Goal: Information Seeking & Learning: Stay updated

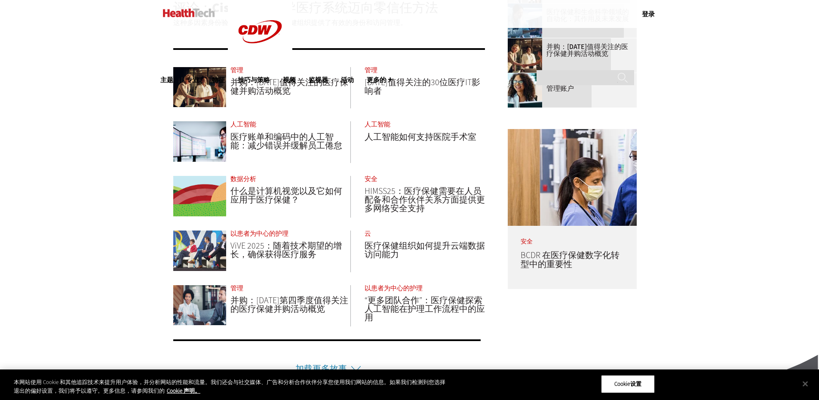
scroll to position [430, 0]
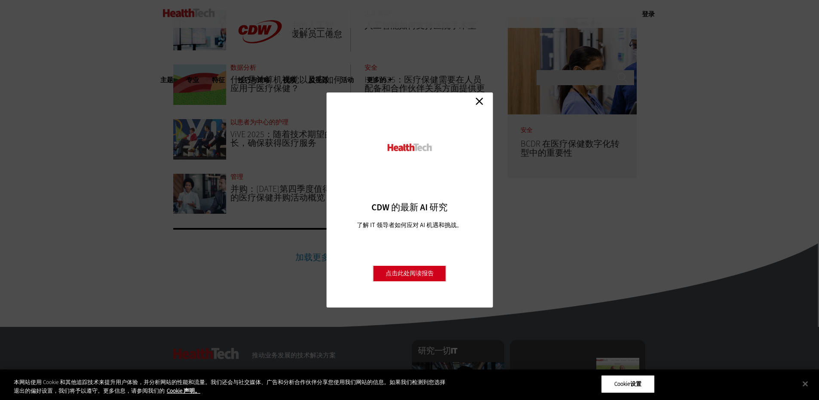
click at [478, 100] on link "关闭" at bounding box center [479, 101] width 13 height 13
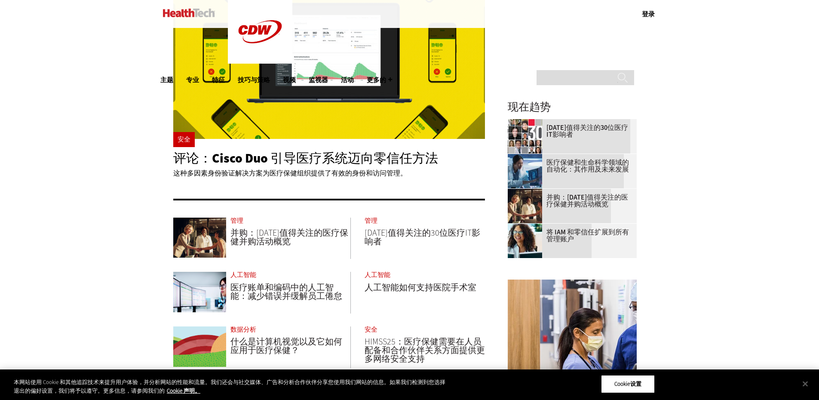
scroll to position [172, 0]
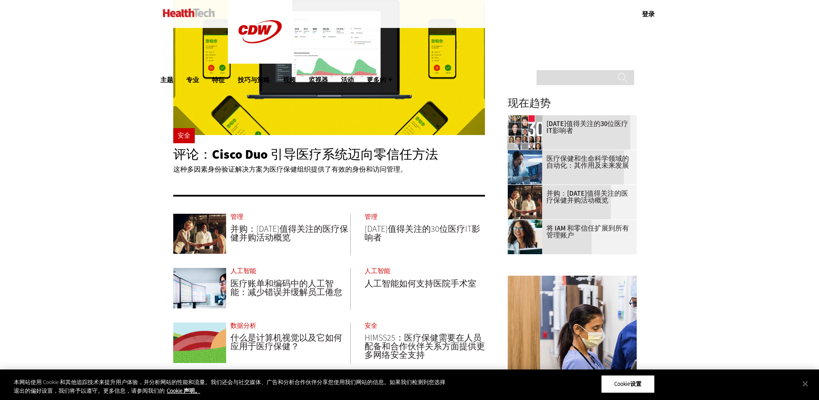
click at [697, 271] on div "成为内部人士 立即注册即可接收优质内容！ 报名 菜单 登录 移动菜单 主题 人工智能 云 数据分析 数据中心 数字工作区 硬件 互联网 管理 联网 以患者为中…" at bounding box center [409, 310] width 819 height 964
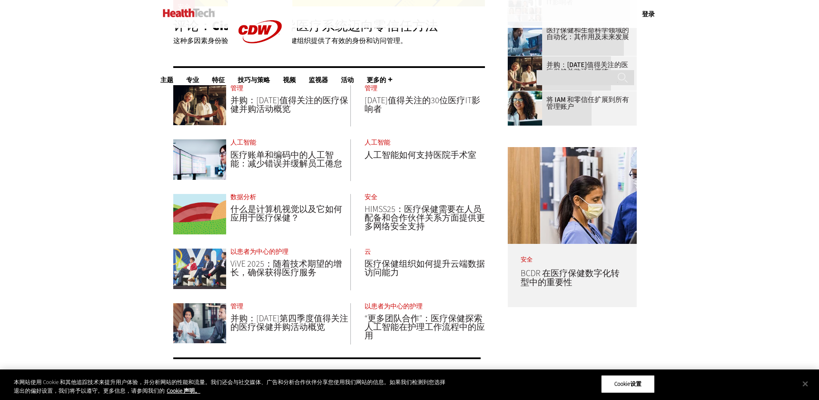
scroll to position [301, 0]
click at [809, 383] on button "关闭" at bounding box center [805, 383] width 19 height 19
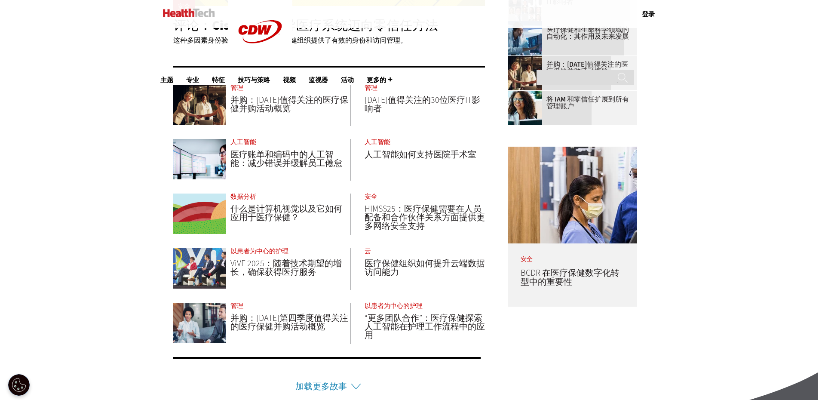
click at [702, 323] on div "成为内部人士 立即注册即可接收优质内容！ 报名 菜单 登录 移动菜单 主题 人工智能 云 数据分析 数据中心 数字工作区 硬件 互联网 管理 联网 以患者为中…" at bounding box center [409, 181] width 819 height 964
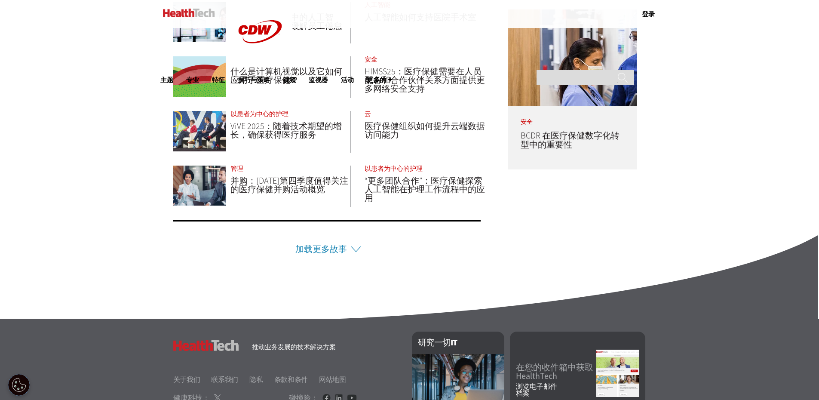
scroll to position [473, 0]
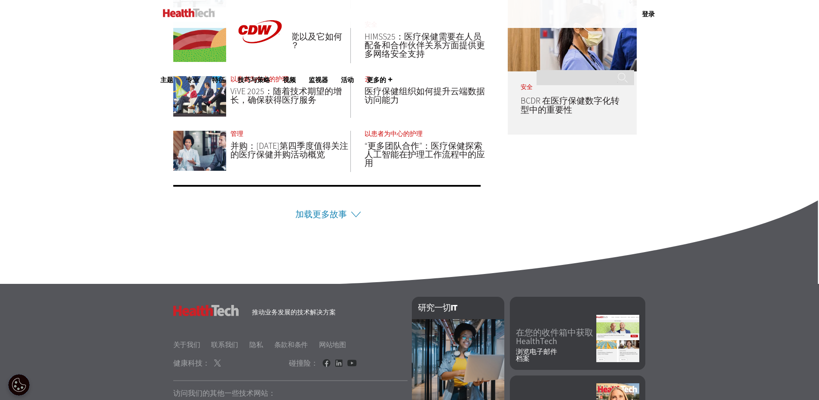
click at [727, 307] on footer "健康科技 推动业务发展的技术解决方案 关于我们 联系我们 隐私 条款和条件 网站地图 健康科技： 碰撞险： 访问我们的其他一些技术网站： 商业科技 教育科技 …" at bounding box center [409, 373] width 819 height 178
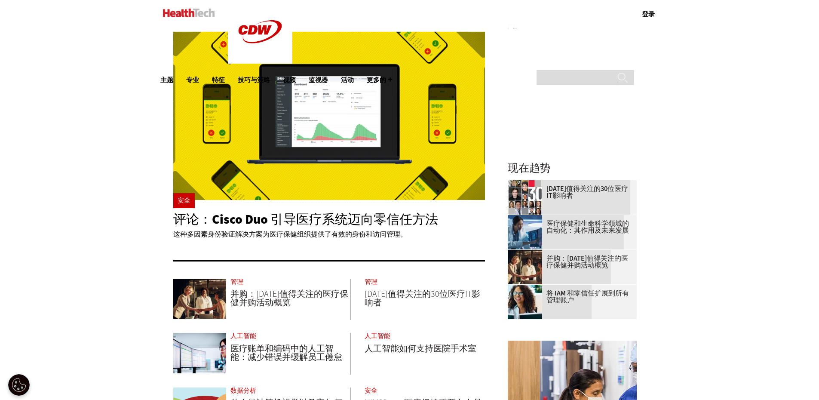
scroll to position [135, 0]
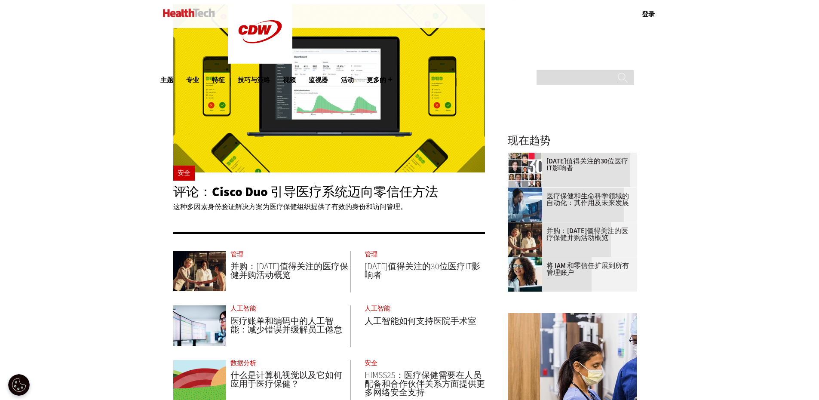
click at [703, 312] on div "成为内部人士 立即注册即可接收优质内容！ 报名 菜单 登录 移动菜单 主题 人工智能 云 数据分析 数据中心 数字工作区 硬件 互联网 管理 联网 以患者为中…" at bounding box center [409, 347] width 819 height 964
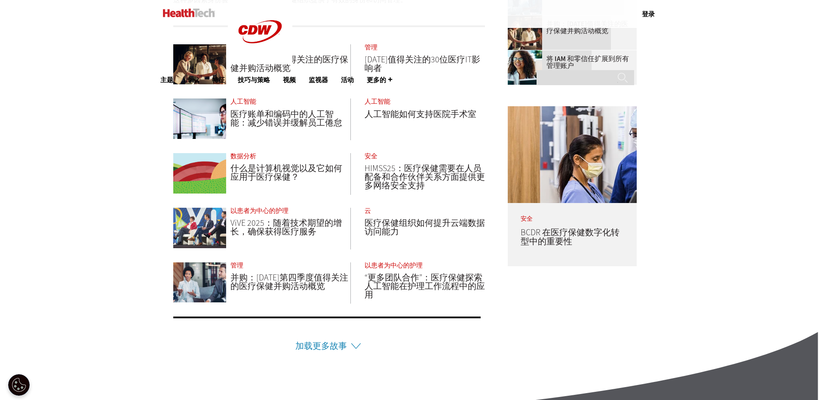
scroll to position [350, 0]
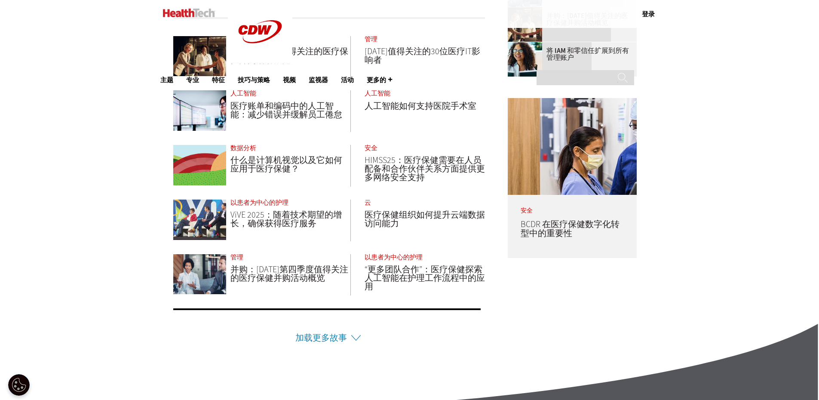
click at [356, 340] on li "加载更多故事" at bounding box center [327, 326] width 308 height 36
click at [680, 325] on div "成为内部人士 立即注册即可接收优质内容！ 报名 菜单 登录 移动菜单 主题 人工智能 云 数据分析 数据中心 数字工作区 硬件 互联网 管理 联网 以患者为中…" at bounding box center [409, 132] width 819 height 964
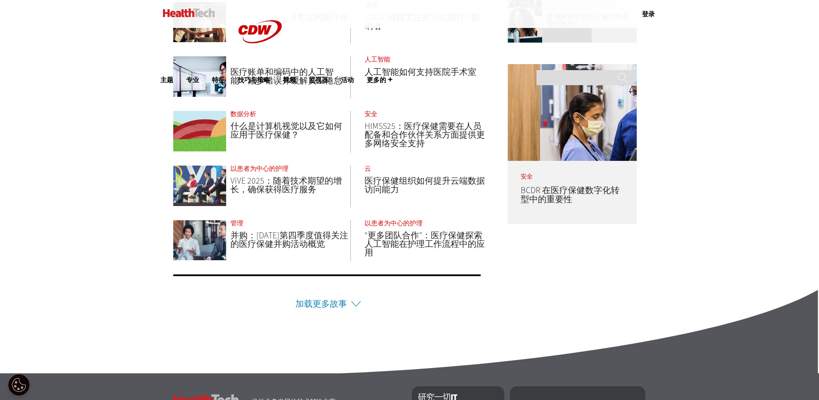
scroll to position [387, 0]
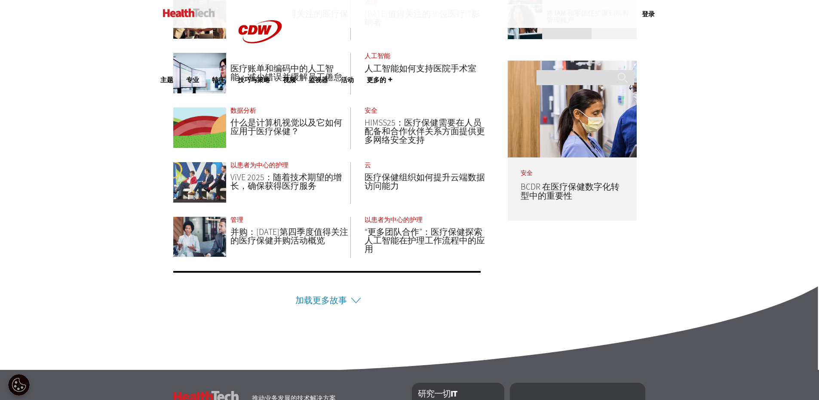
click at [689, 250] on div "成为内部人士 立即注册即可接收优质内容！ 报名 菜单 登录 移动菜单 主题 人工智能 云 数据分析 数据中心 数字工作区 硬件 互联网 管理 联网 以患者为中…" at bounding box center [409, 95] width 819 height 964
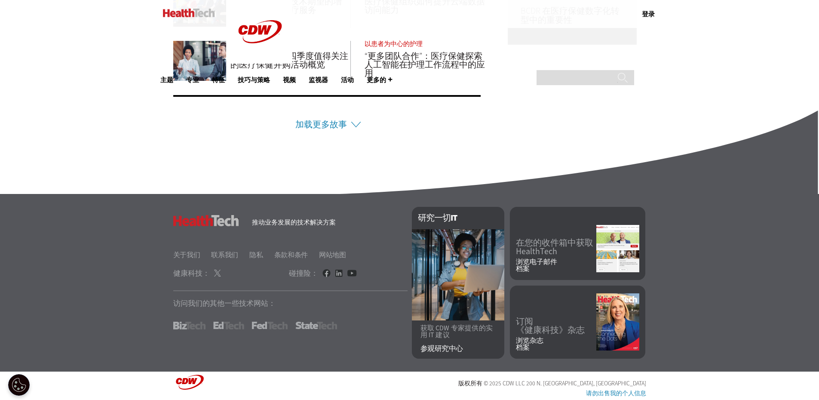
scroll to position [565, 0]
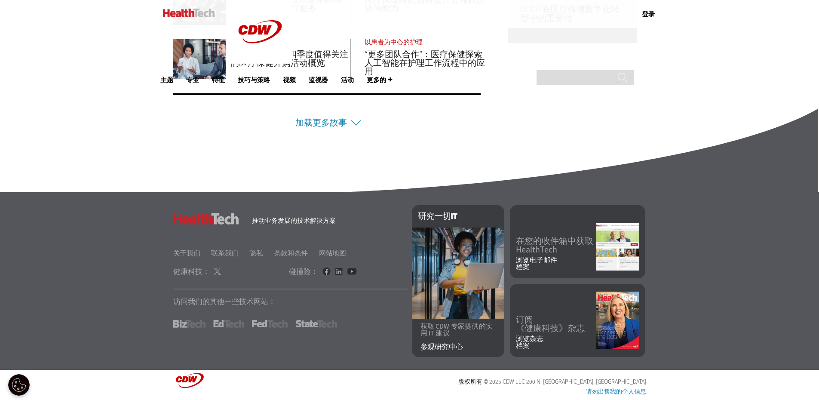
click at [685, 344] on footer "健康科技 推动业务发展的技术解决方案 关于我们 联系我们 隐私 条款和条件 网站地图 健康科技： 碰撞险： 访问我们的其他一些技术网站： 商业科技 教育科技 …" at bounding box center [409, 281] width 819 height 178
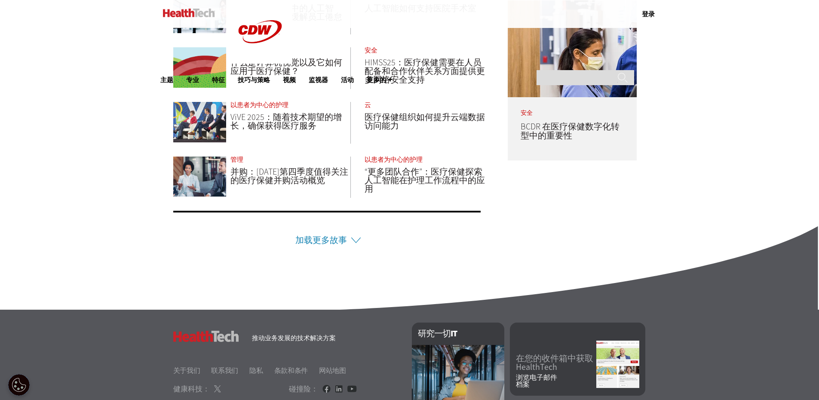
scroll to position [559, 0]
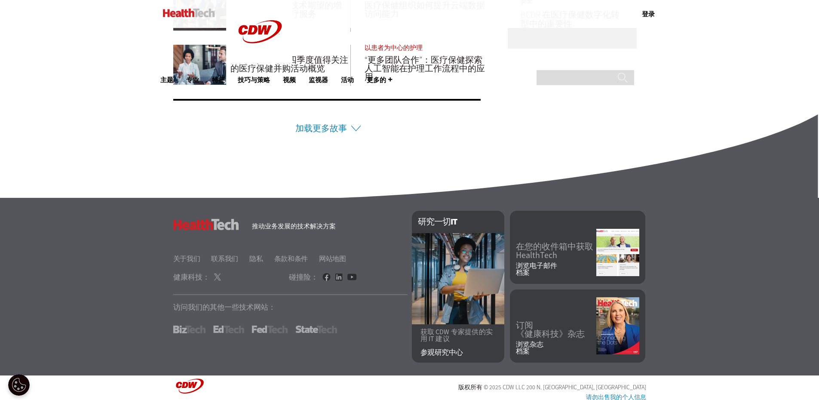
click at [351, 132] on li "加载更多故事" at bounding box center [327, 117] width 308 height 36
click at [350, 131] on li "加载更多故事" at bounding box center [327, 117] width 308 height 36
click at [347, 127] on li "加载更多故事" at bounding box center [327, 117] width 308 height 36
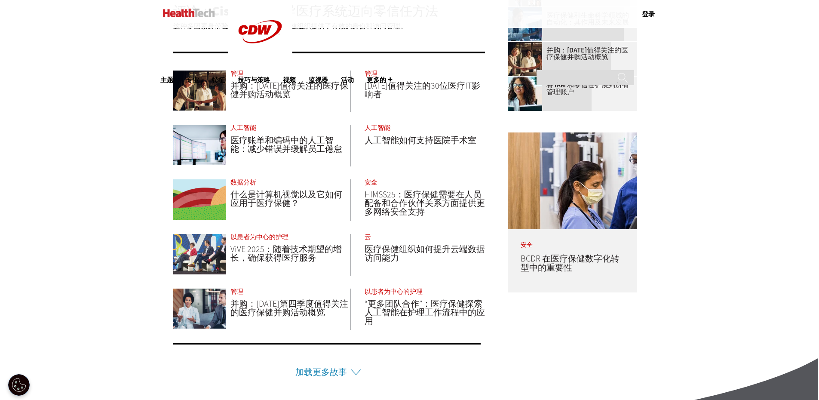
scroll to position [221, 0]
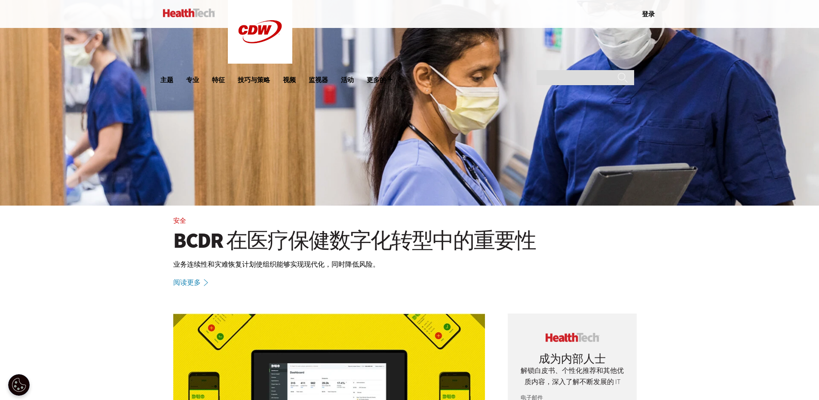
scroll to position [172, 0]
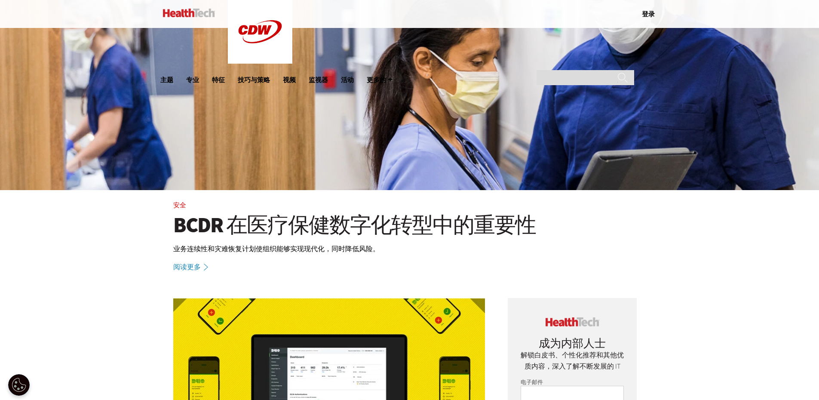
click at [721, 268] on div "安全 BCDR 在医疗保健数字化转型中的重要性 业务连续性和灾难恢复计划使组织能够实现现代化，同时降低风险。 阅读更多" at bounding box center [409, 88] width 819 height 367
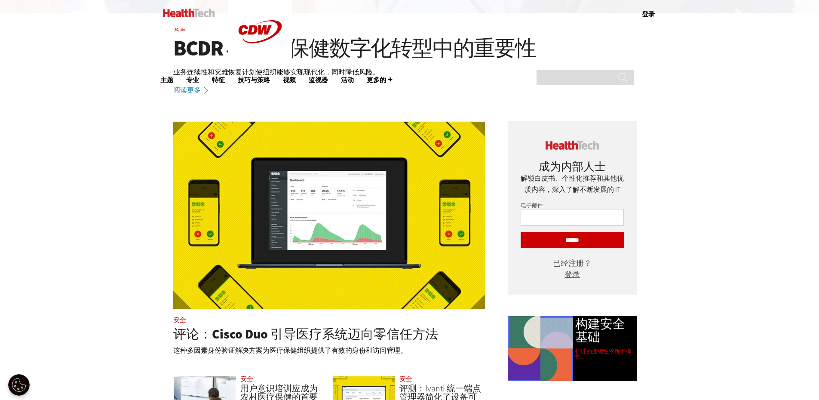
scroll to position [387, 0]
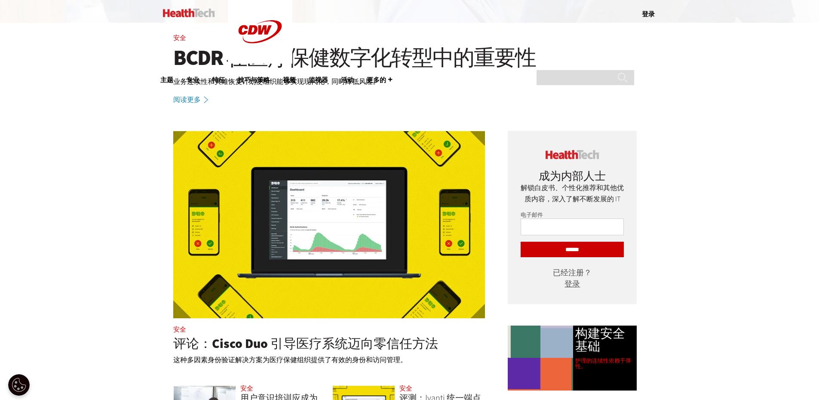
scroll to position [0, 0]
